Goal: Information Seeking & Learning: Learn about a topic

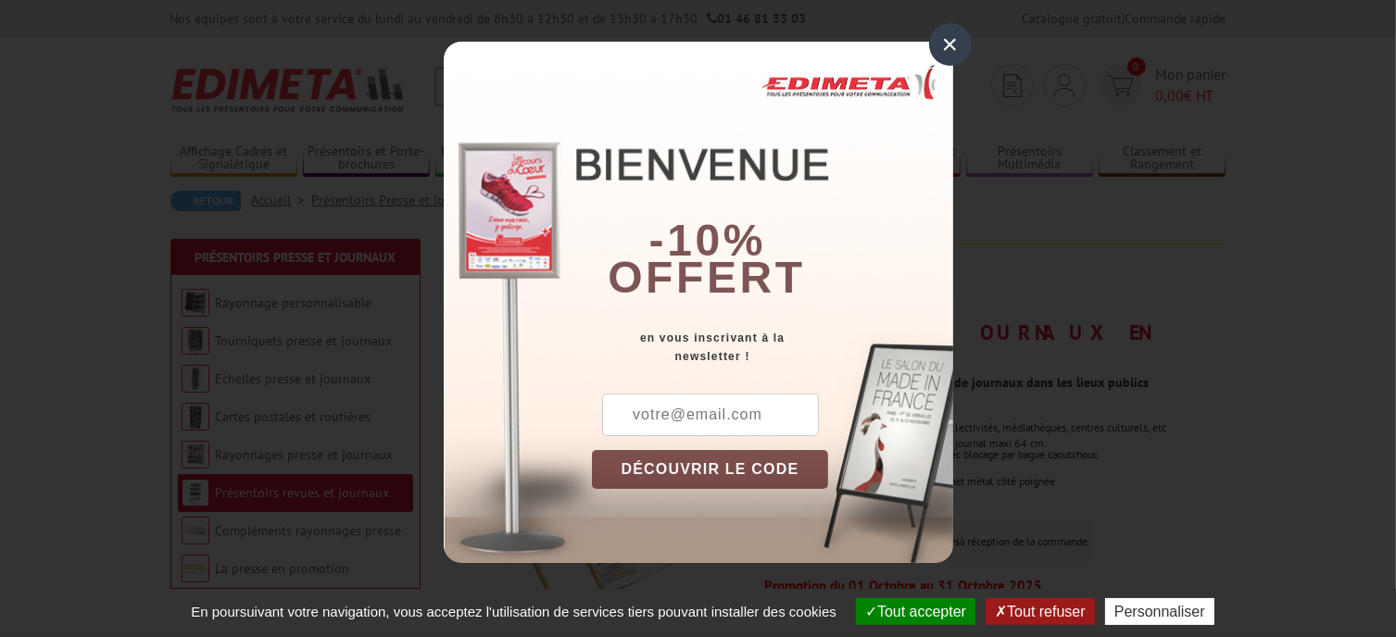
click at [952, 36] on div "×" at bounding box center [950, 44] width 43 height 43
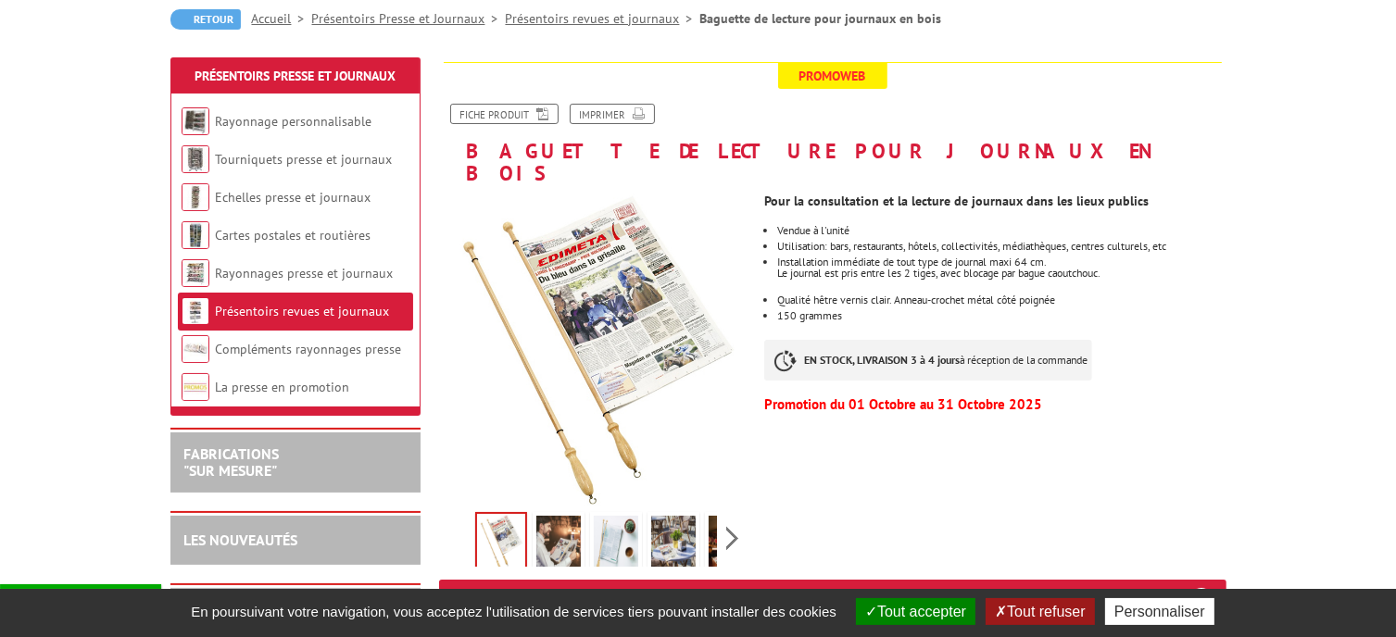
scroll to position [185, 0]
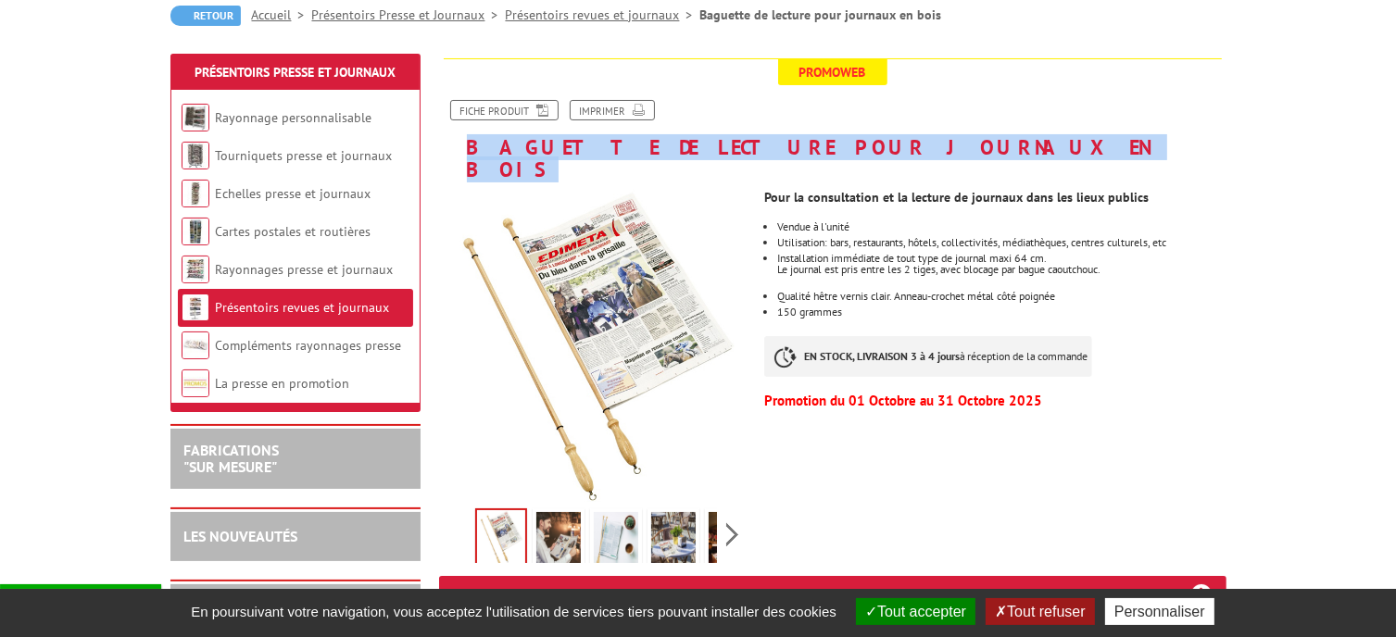
drag, startPoint x: 467, startPoint y: 151, endPoint x: 905, endPoint y: 144, distance: 438.2
click at [905, 144] on h1 "Baguette de lecture pour journaux en bois" at bounding box center [832, 119] width 815 height 122
copy h1 "Baguette de lecture pour journaux en bois"
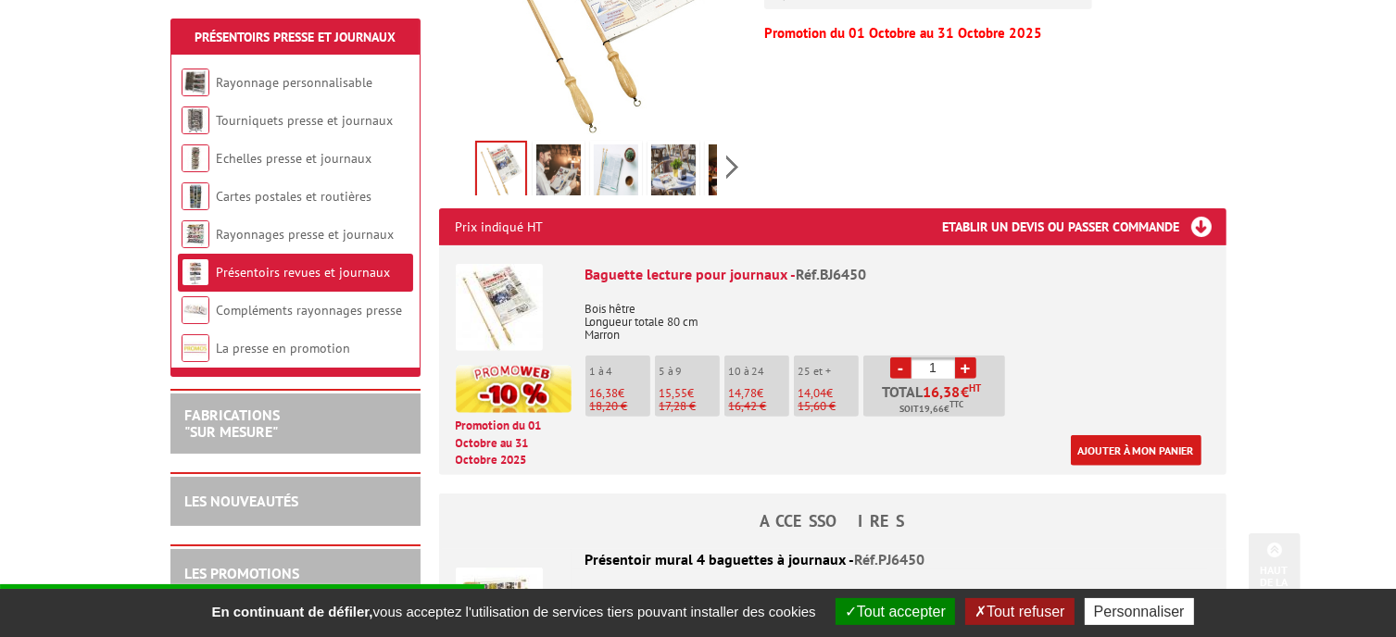
scroll to position [556, 0]
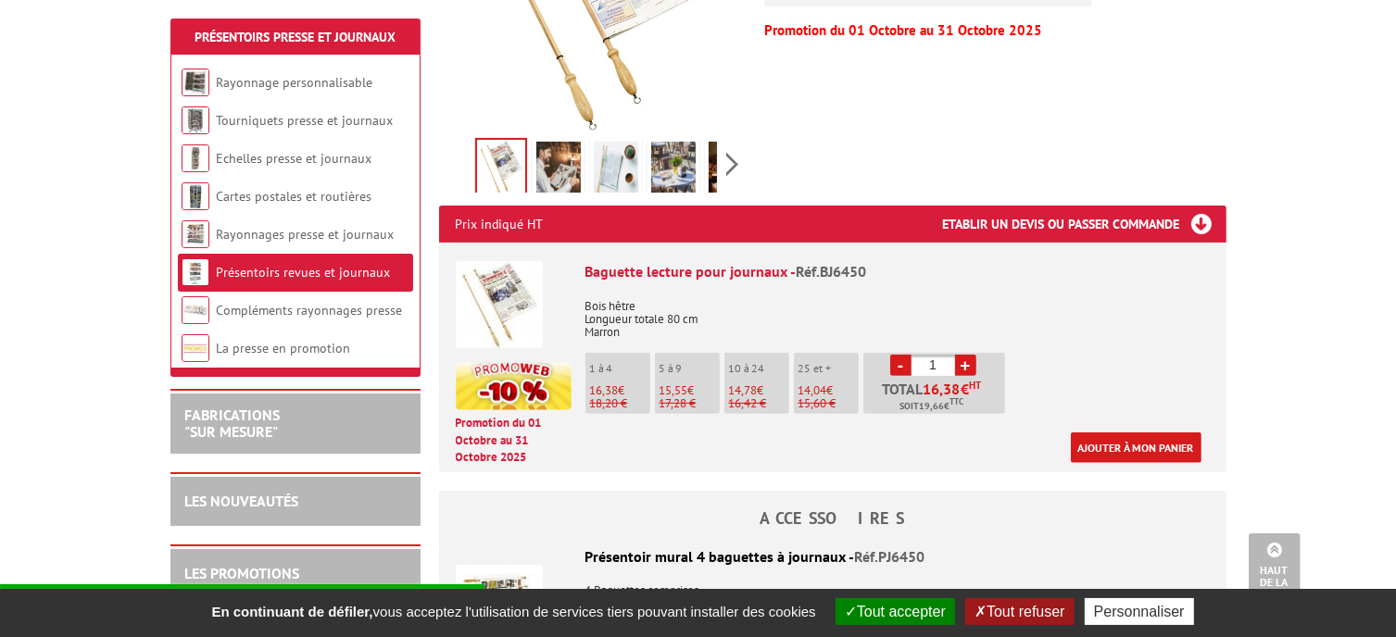
click at [604, 142] on img at bounding box center [616, 170] width 44 height 57
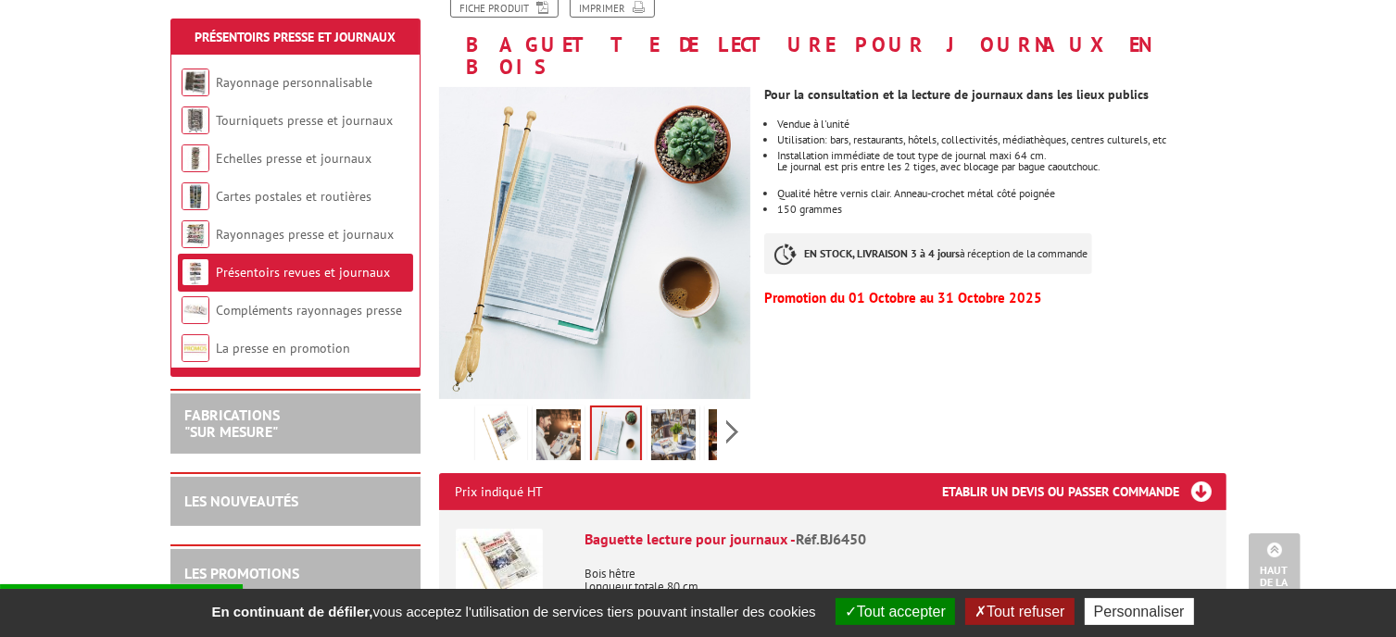
scroll to position [278, 0]
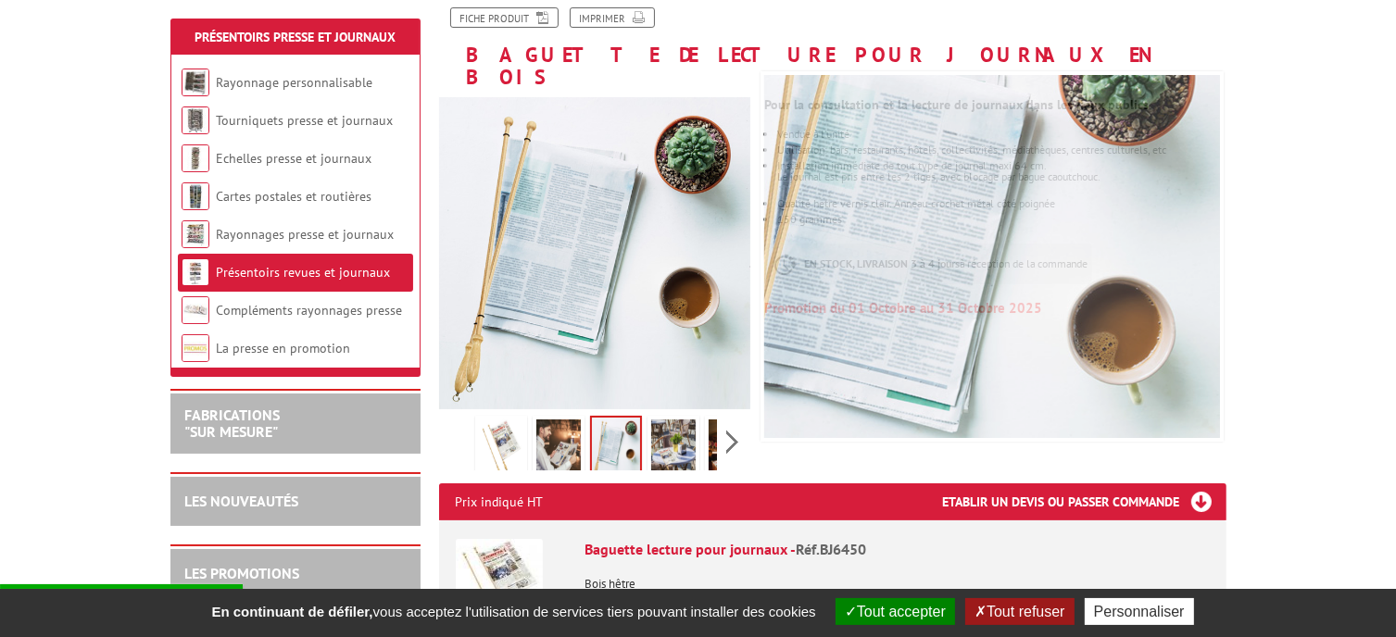
click at [565, 434] on img at bounding box center [558, 448] width 44 height 57
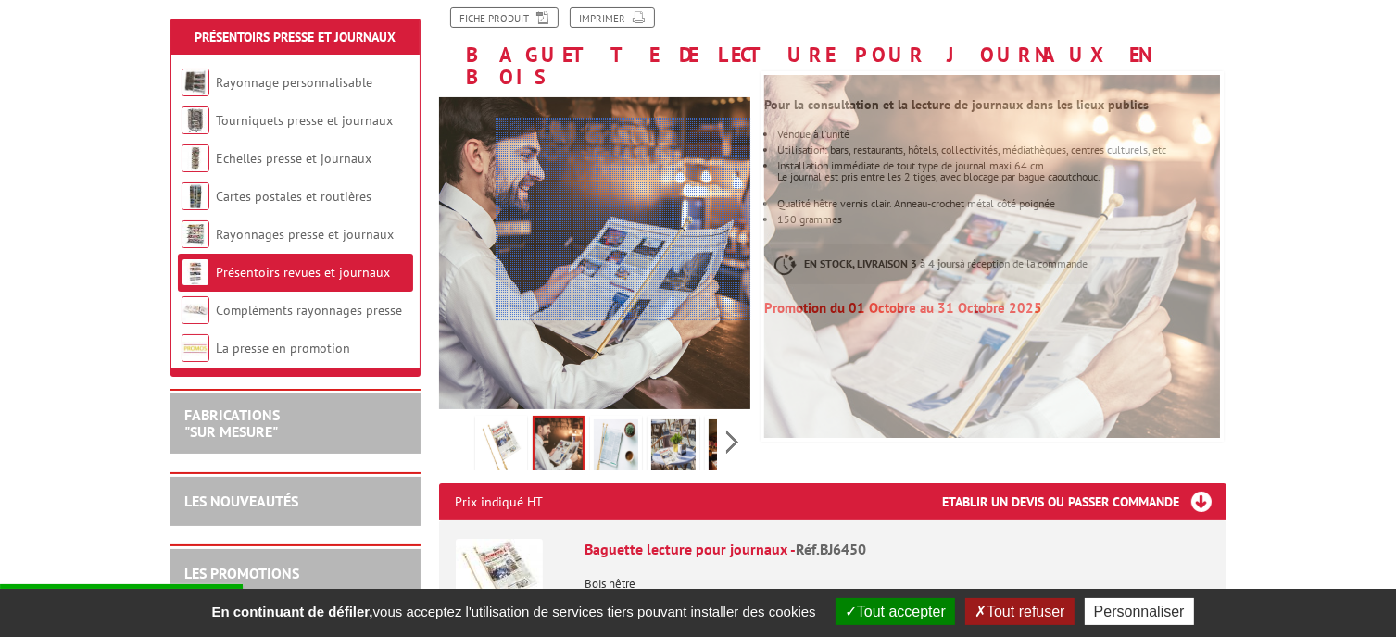
click at [636, 220] on div at bounding box center [624, 220] width 256 height 204
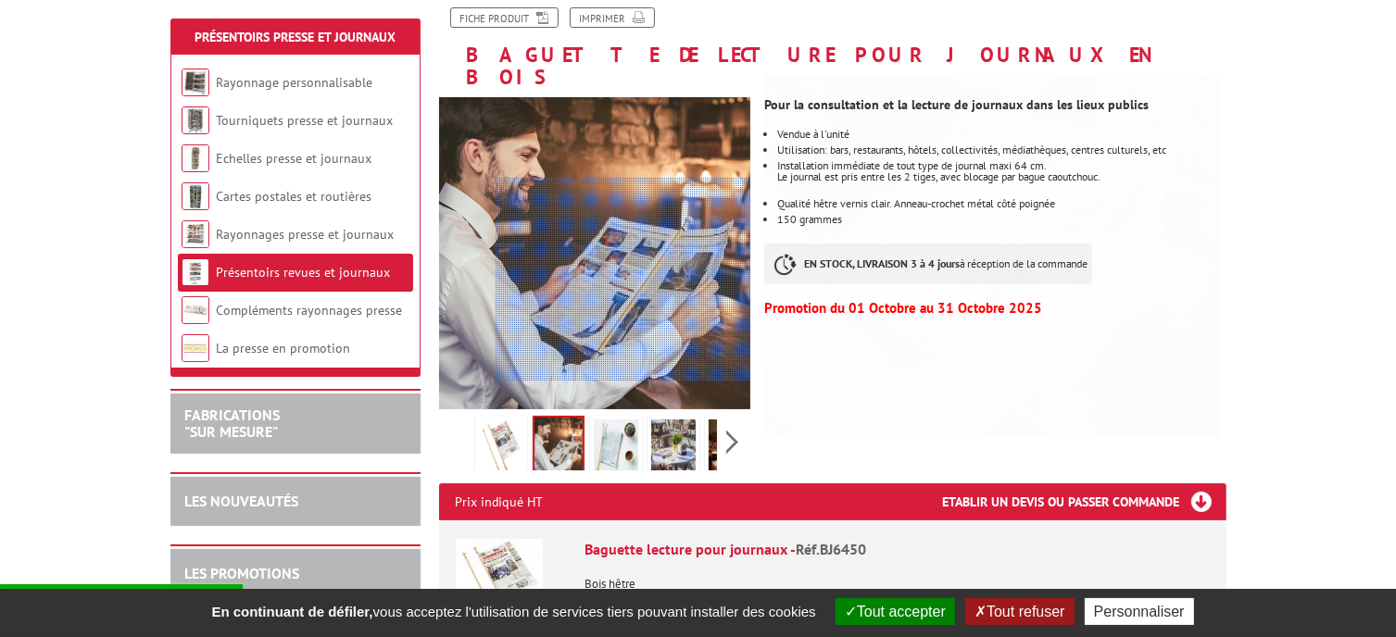
click at [701, 280] on div at bounding box center [624, 280] width 256 height 204
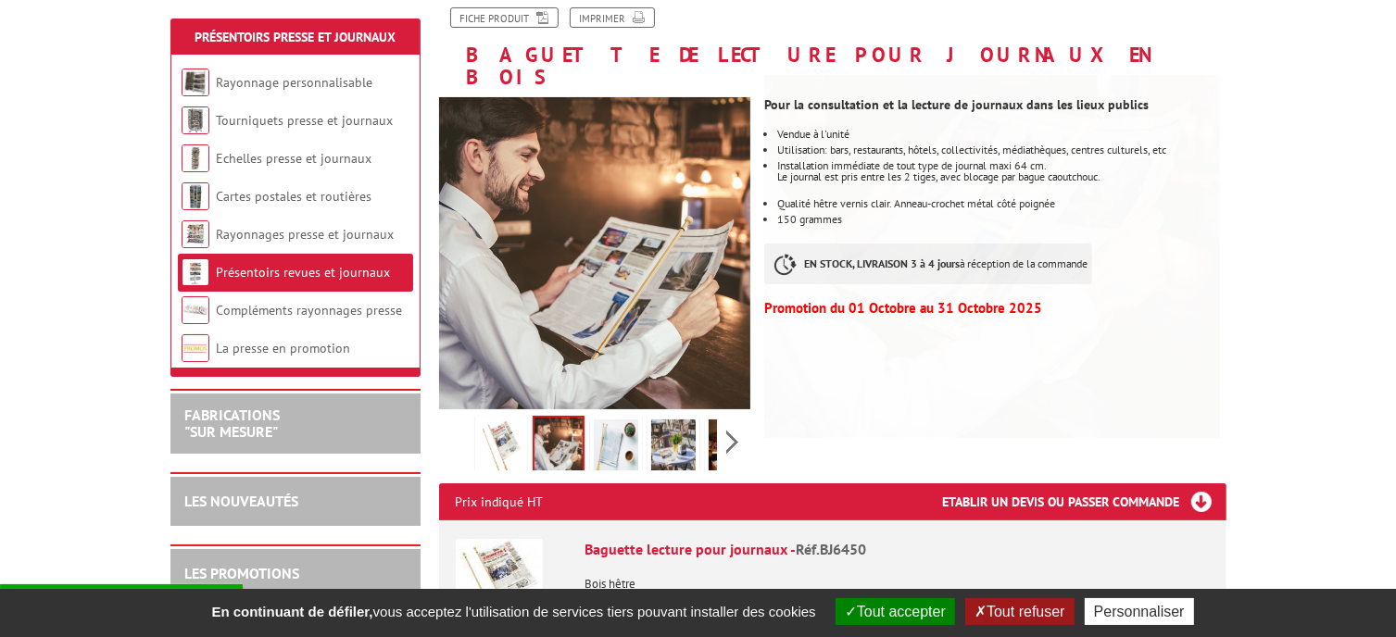
click at [668, 446] on img at bounding box center [673, 448] width 44 height 57
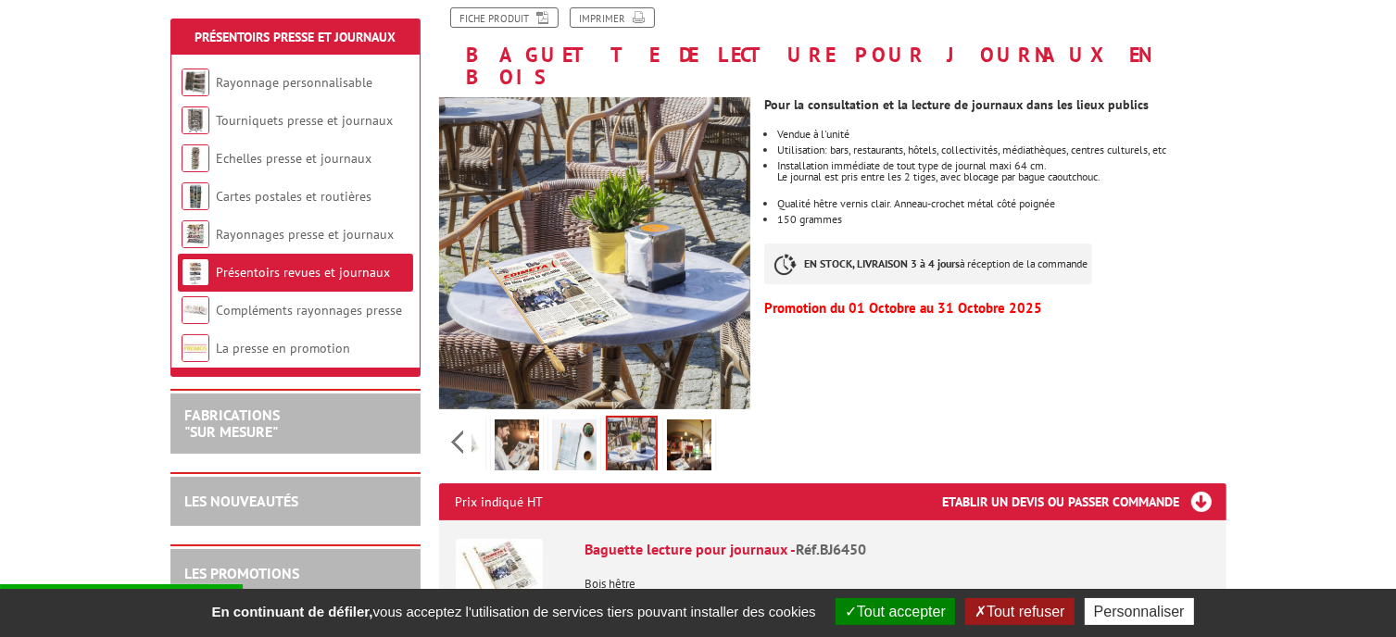
click at [726, 413] on div "Previous Next" at bounding box center [595, 441] width 312 height 65
click at [697, 425] on img at bounding box center [689, 448] width 44 height 57
